Goal: Task Accomplishment & Management: Manage account settings

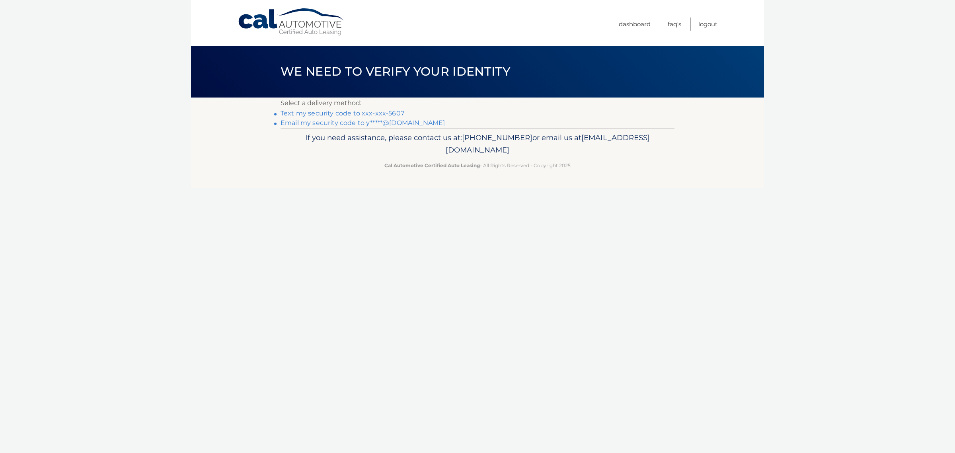
click at [404, 117] on link "Text my security code to xxx-xxx-5607" at bounding box center [342, 113] width 124 height 8
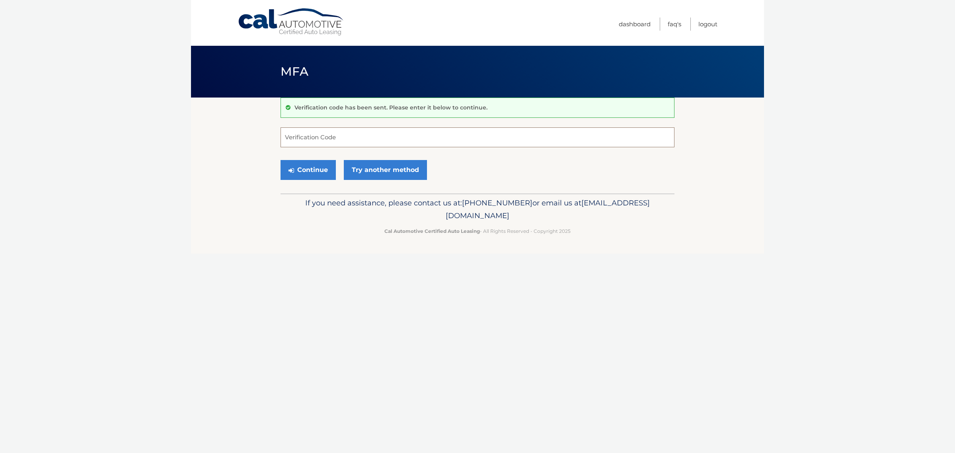
click at [290, 138] on input "Verification Code" at bounding box center [477, 137] width 394 height 20
type input "480080"
click at [308, 180] on button "Continue" at bounding box center [307, 170] width 55 height 20
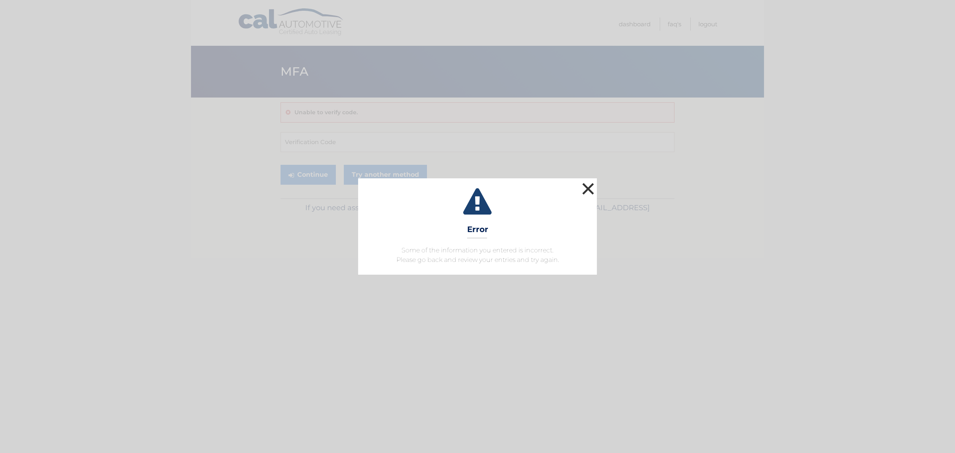
click at [592, 181] on button "×" at bounding box center [588, 189] width 16 height 16
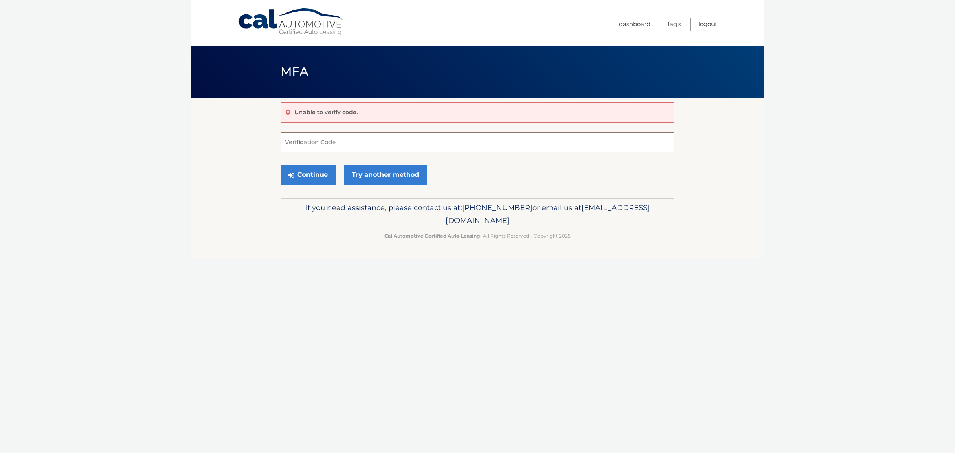
click at [350, 148] on input "Verification Code" at bounding box center [477, 142] width 394 height 20
type input "709669"
click at [336, 185] on button "Continue" at bounding box center [307, 175] width 55 height 20
click at [331, 185] on button "Continue" at bounding box center [307, 175] width 55 height 20
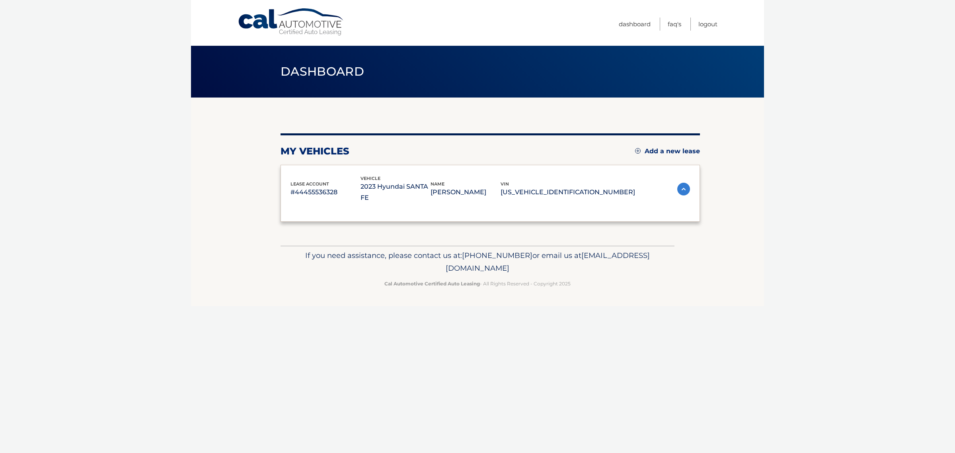
click at [310, 190] on p "#44455536328" at bounding box center [325, 192] width 70 height 11
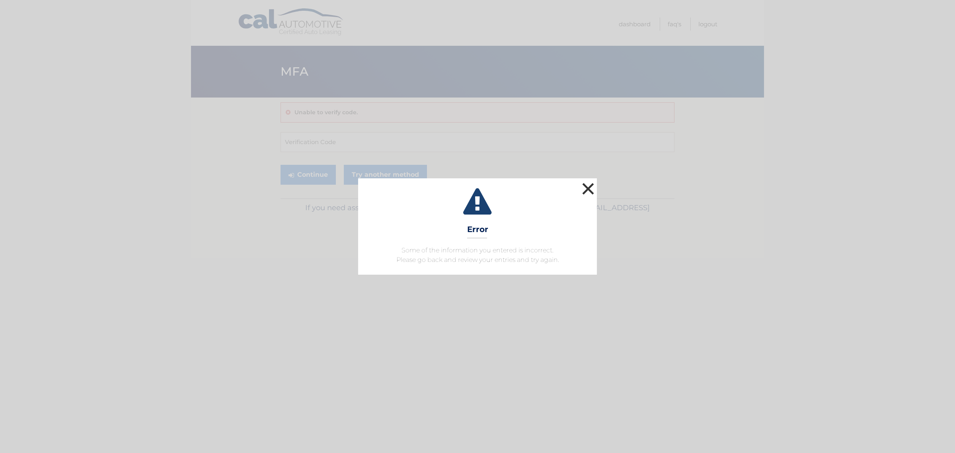
click at [588, 181] on button "×" at bounding box center [588, 189] width 16 height 16
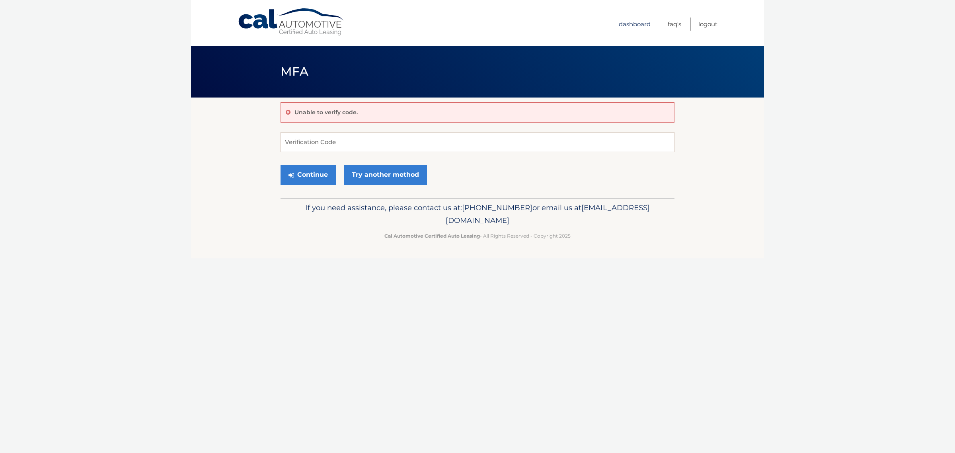
click at [624, 23] on link "Dashboard" at bounding box center [635, 24] width 32 height 13
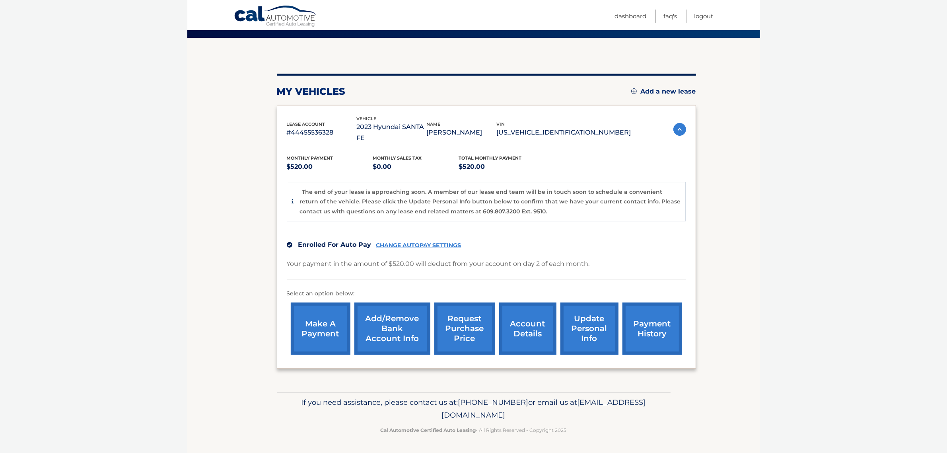
scroll to position [78, 0]
click at [531, 326] on link "account details" at bounding box center [527, 328] width 57 height 52
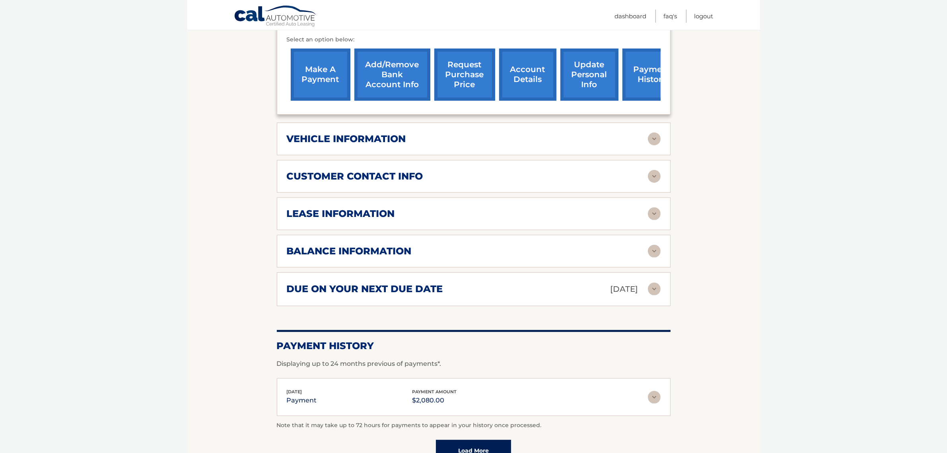
scroll to position [283, 0]
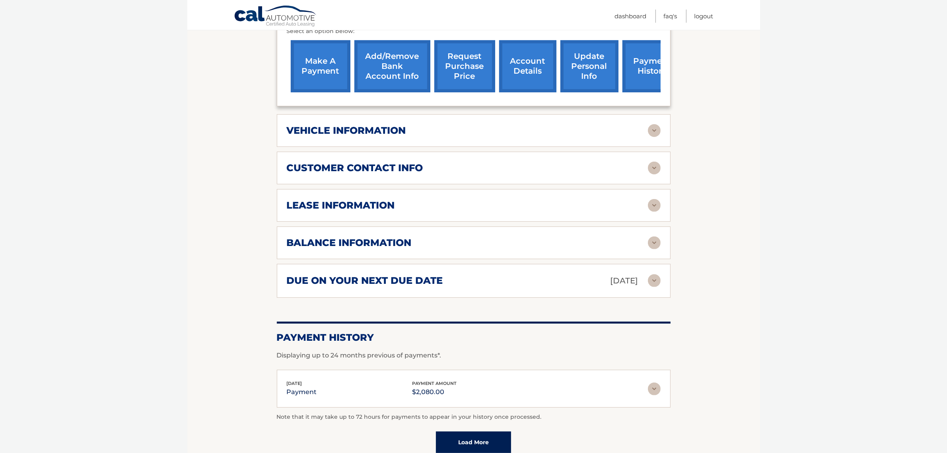
click at [387, 211] on h2 "lease information" at bounding box center [341, 205] width 108 height 12
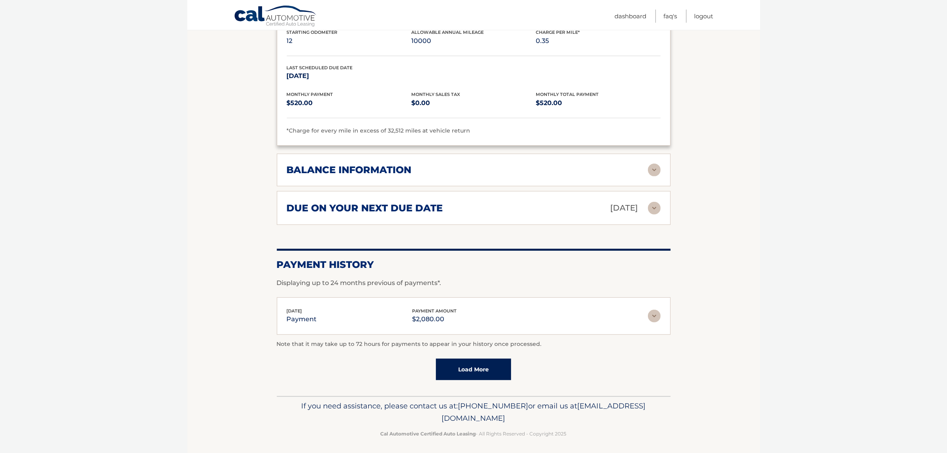
scroll to position [508, 0]
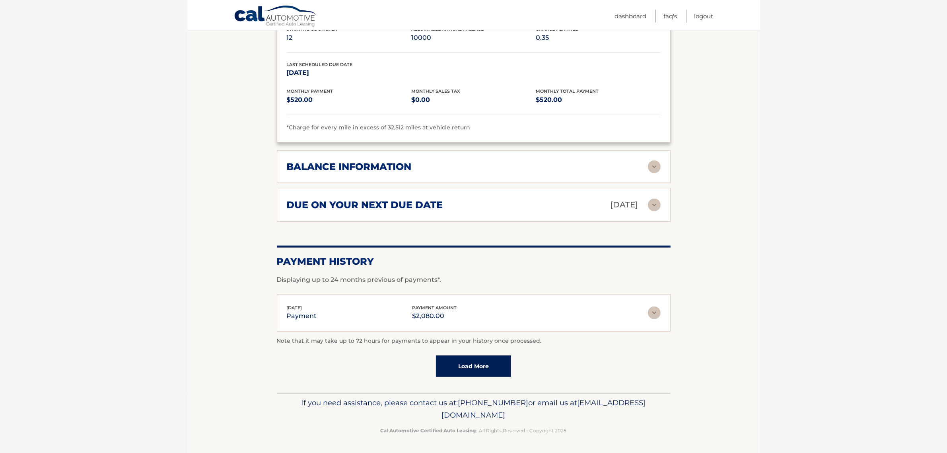
click at [469, 375] on link "Load More" at bounding box center [473, 365] width 75 height 21
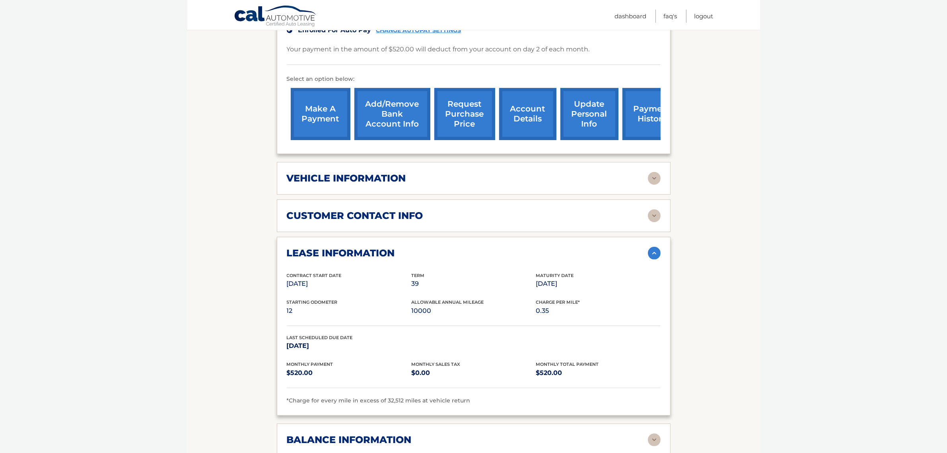
scroll to position [232, 0]
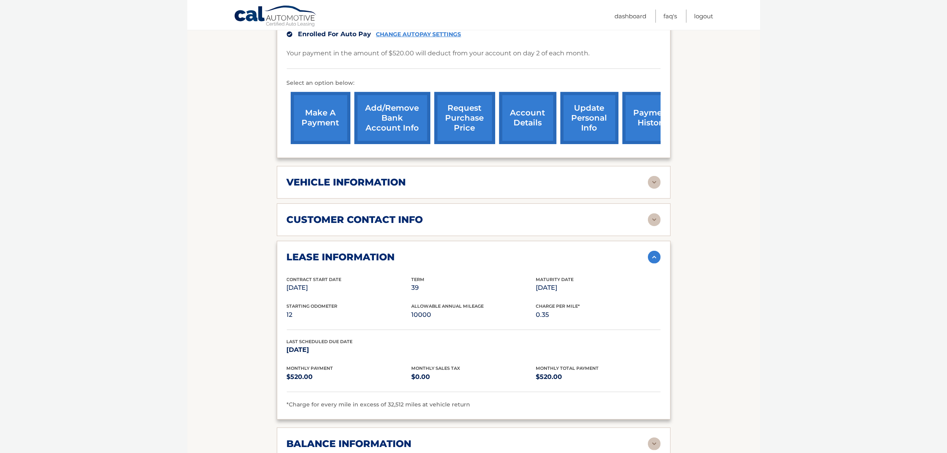
click at [464, 129] on link "request purchase price" at bounding box center [464, 118] width 61 height 52
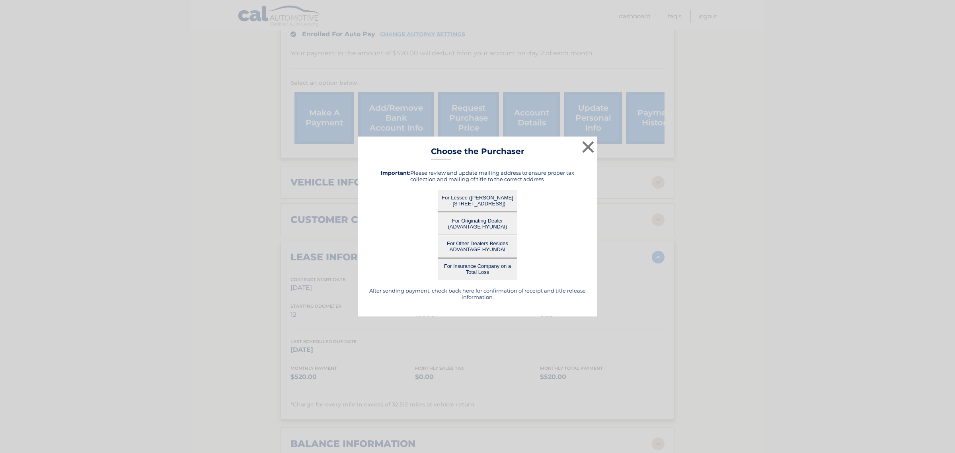
click at [477, 201] on button "For Lessee (IRENE RABINOVICH - 229 N CEDAR ST, , MASSAPEQUA, ny 11758)" at bounding box center [478, 201] width 80 height 22
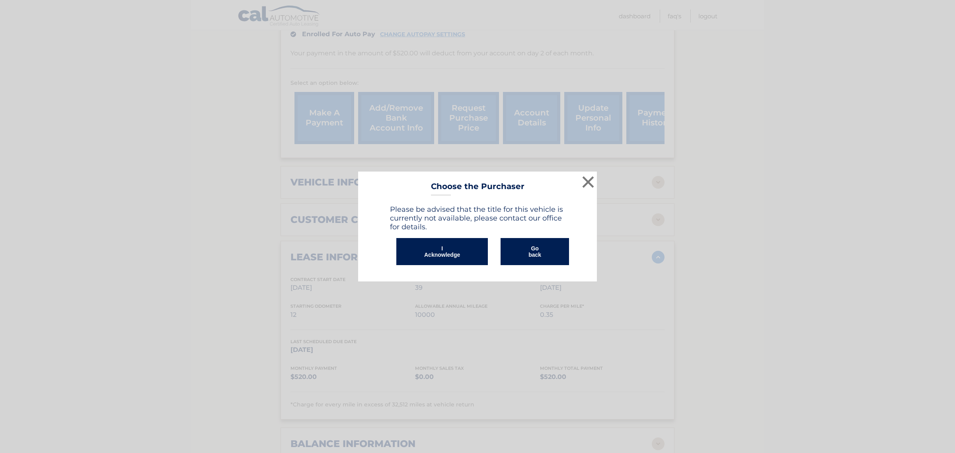
click at [457, 253] on button "I Acknowledge" at bounding box center [441, 251] width 91 height 27
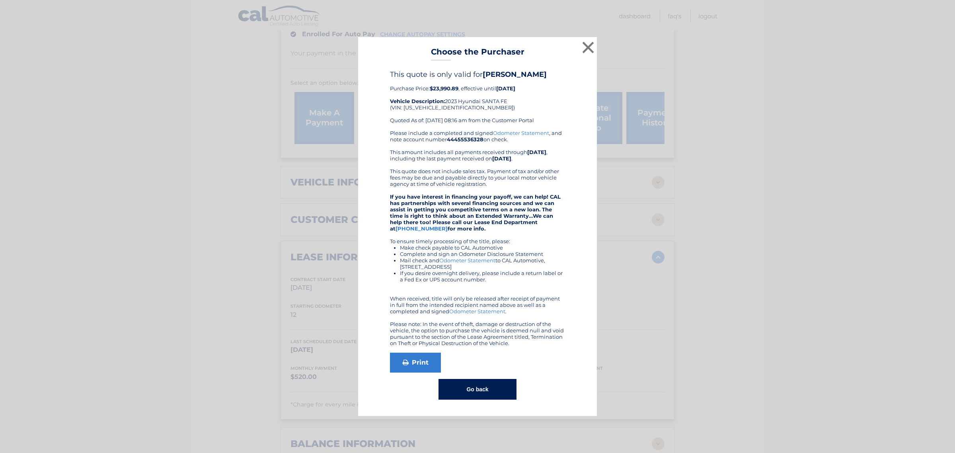
click at [483, 399] on button "Go back" at bounding box center [477, 389] width 78 height 21
click at [588, 39] on button "×" at bounding box center [588, 47] width 16 height 16
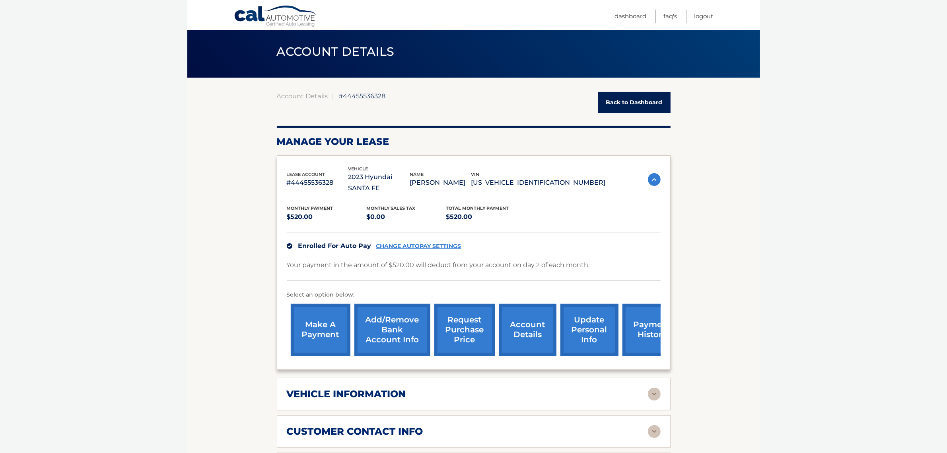
scroll to position [0, 0]
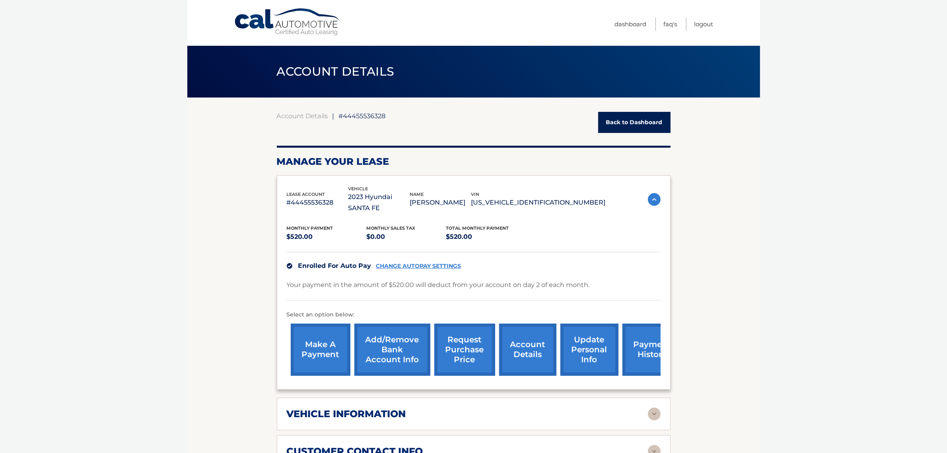
click at [406, 354] on link "Add/Remove bank account info" at bounding box center [392, 349] width 76 height 52
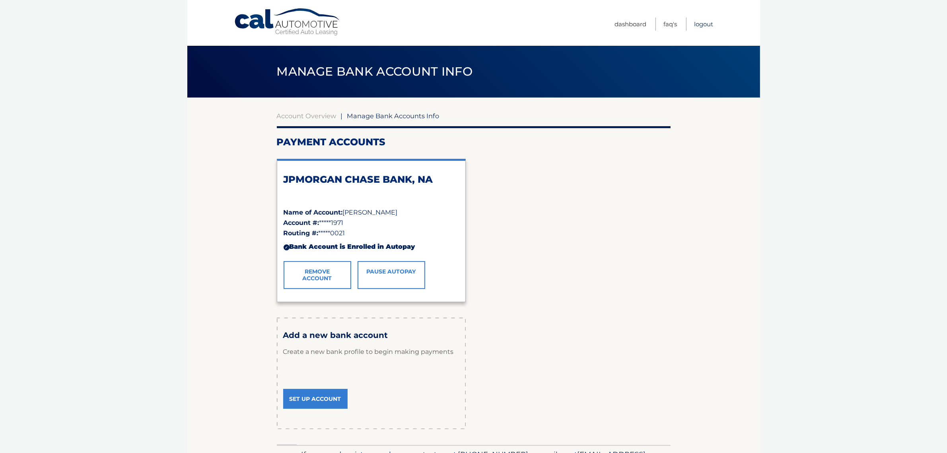
click at [702, 23] on link "Logout" at bounding box center [704, 24] width 19 height 13
